Goal: Task Accomplishment & Management: Use online tool/utility

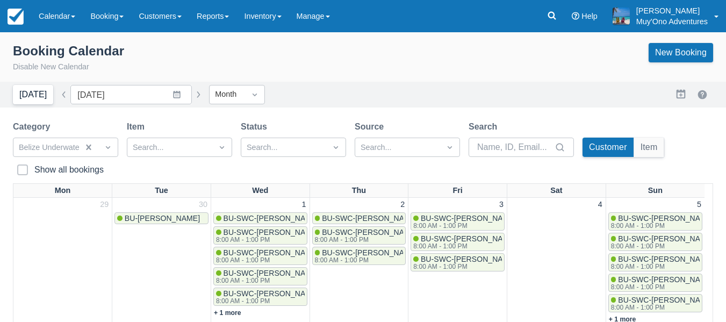
click at [32, 99] on button "[DATE]" at bounding box center [33, 94] width 40 height 19
type input "[DATE]"
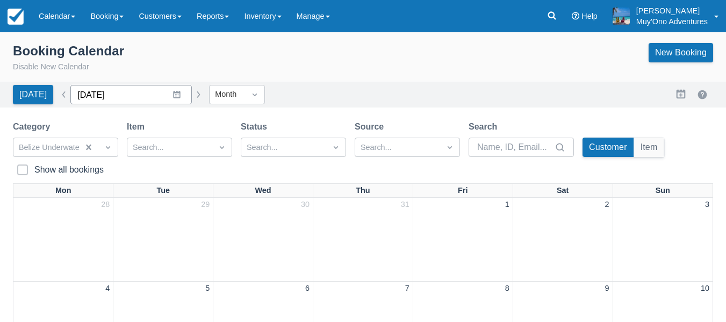
click at [170, 96] on input "[DATE]" at bounding box center [130, 94] width 121 height 19
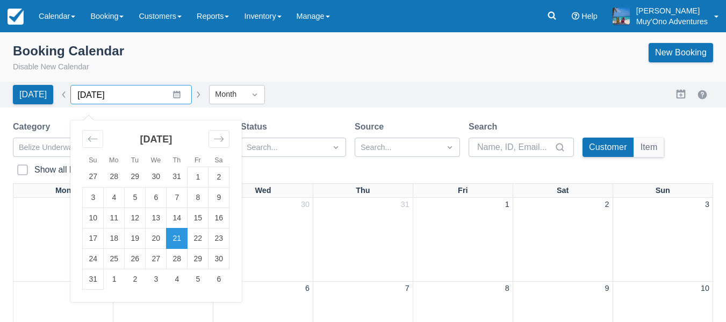
click at [170, 96] on input "[DATE]" at bounding box center [130, 94] width 121 height 19
click at [125, 19] on link "Booking" at bounding box center [107, 16] width 48 height 32
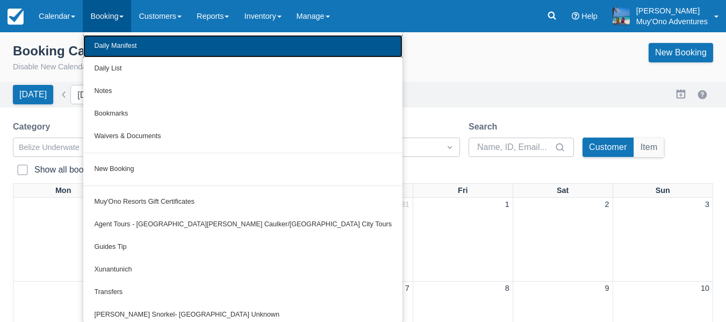
click at [122, 46] on link "Daily Manifest" at bounding box center [242, 46] width 319 height 23
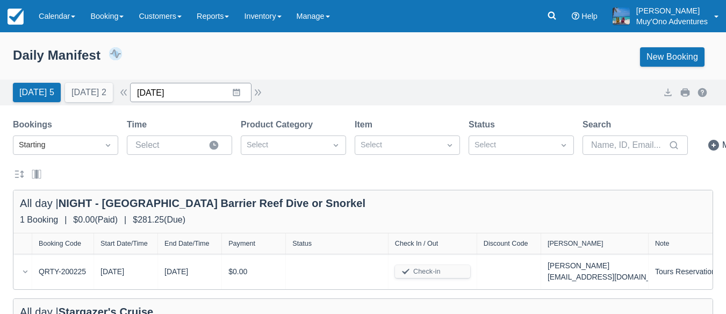
click at [240, 92] on input "[DATE]" at bounding box center [190, 92] width 121 height 19
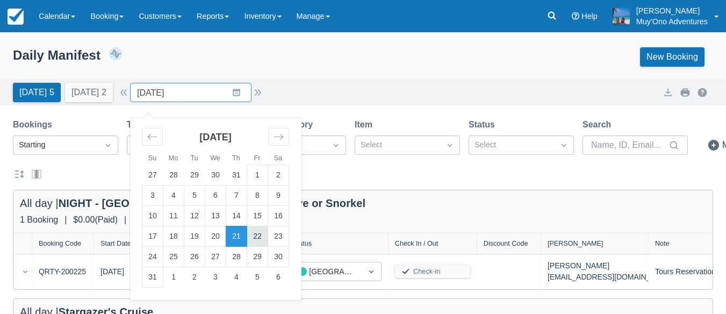
click at [262, 235] on td "22" at bounding box center [257, 236] width 21 height 20
type input "08/22/25"
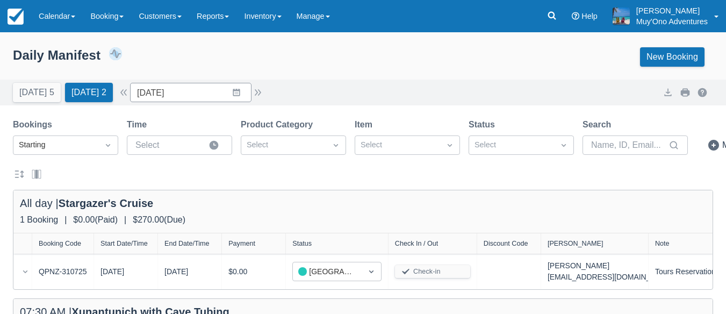
click at [337, 97] on div "Today 5 Tomorrow 2 Date 08/22/25 Navigate forward to interact with the calendar…" at bounding box center [363, 92] width 700 height 19
